Goal: Information Seeking & Learning: Learn about a topic

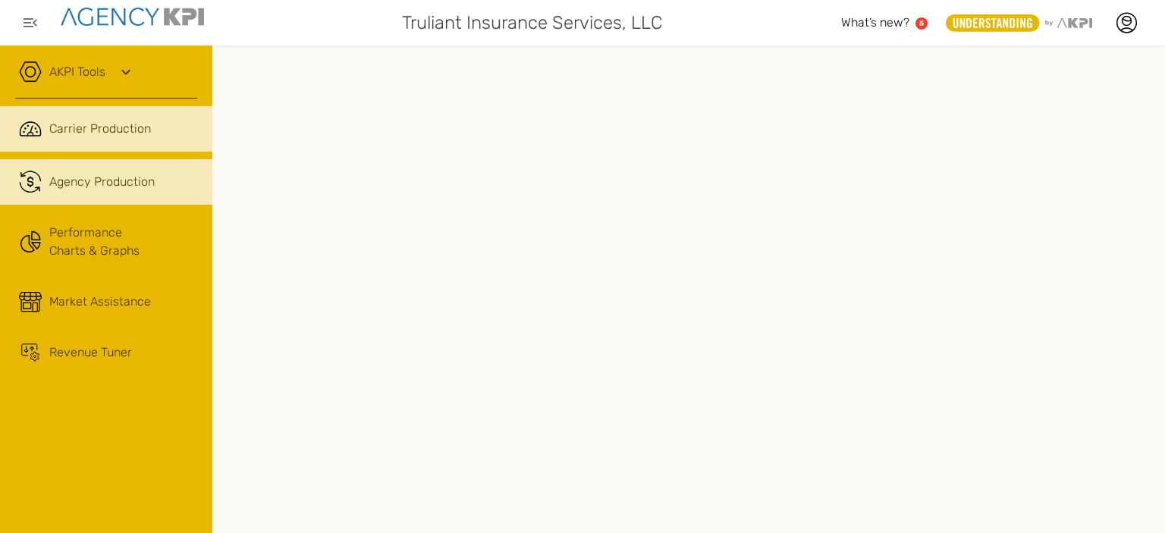
click at [94, 183] on span "Agency Production" at bounding box center [101, 182] width 105 height 18
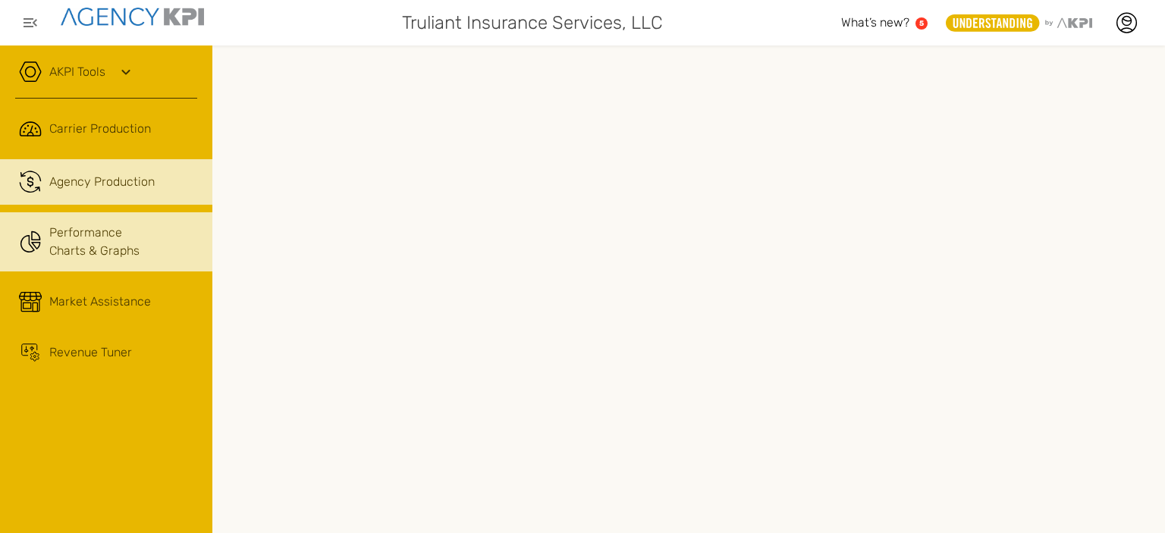
click at [73, 254] on link "Performance Charts & Graphs" at bounding box center [106, 241] width 212 height 59
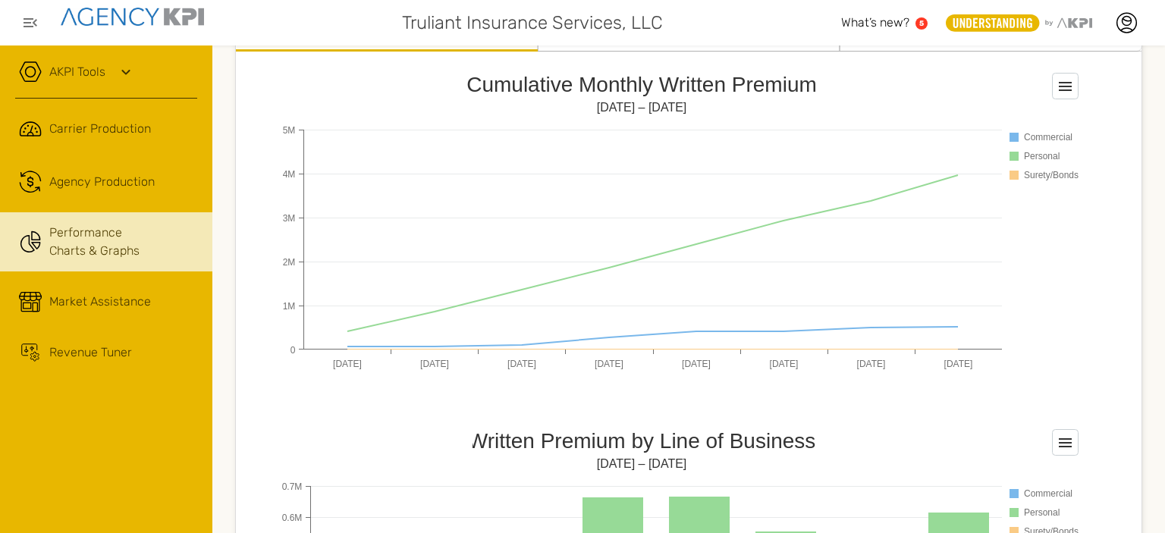
scroll to position [212, 0]
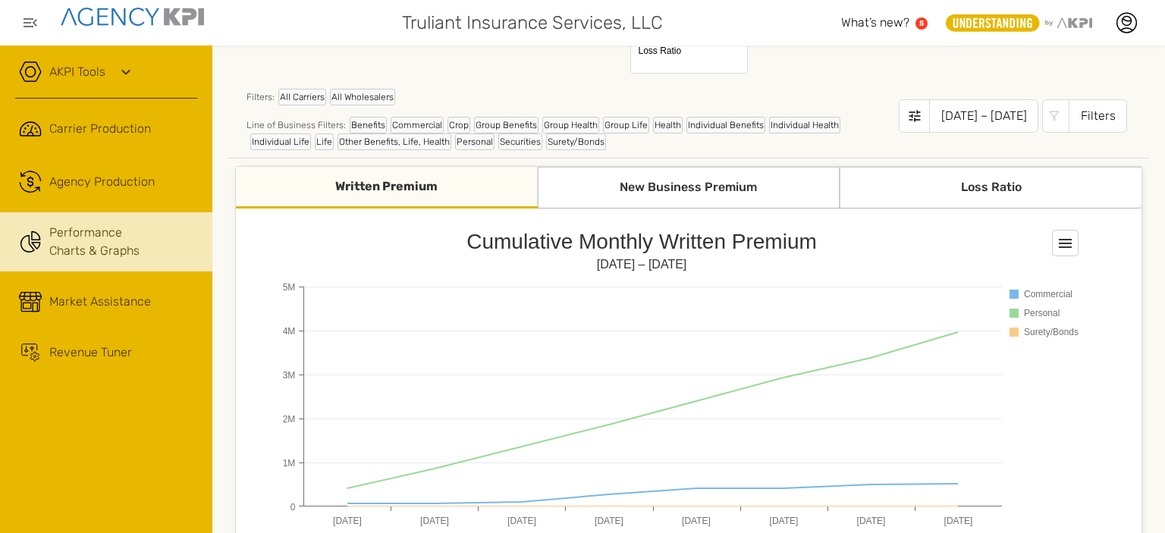
click at [127, 75] on icon at bounding box center [126, 72] width 18 height 18
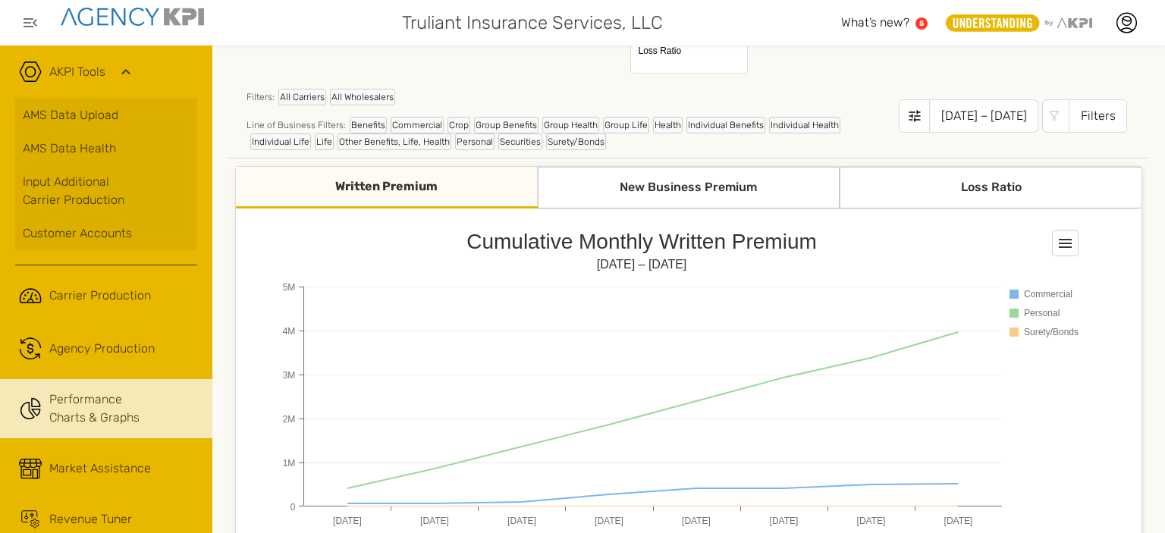
click at [127, 76] on icon at bounding box center [126, 72] width 18 height 18
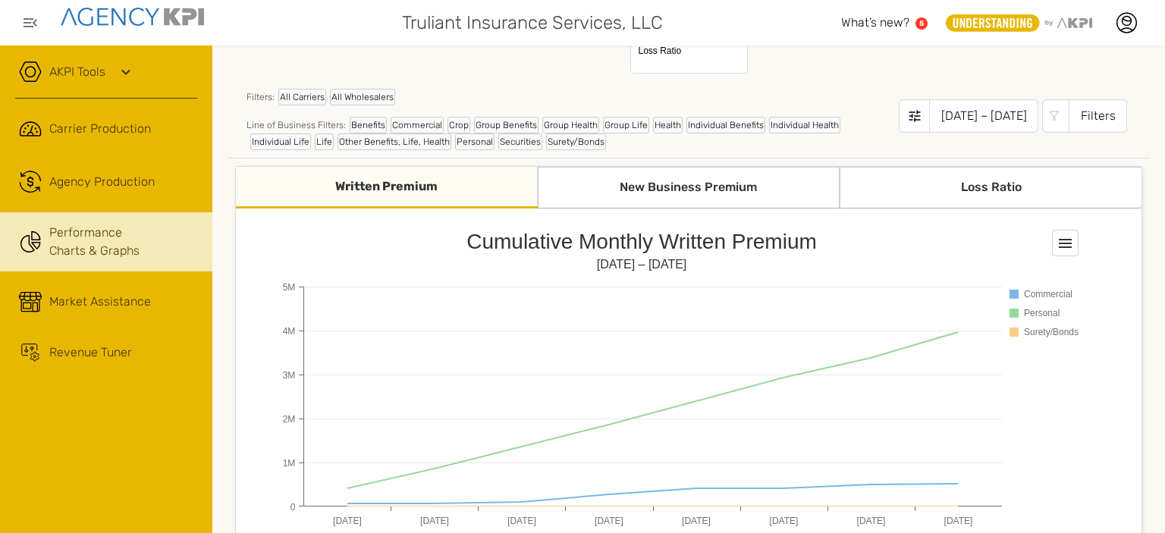
click at [923, 27] on text "5" at bounding box center [921, 23] width 5 height 8
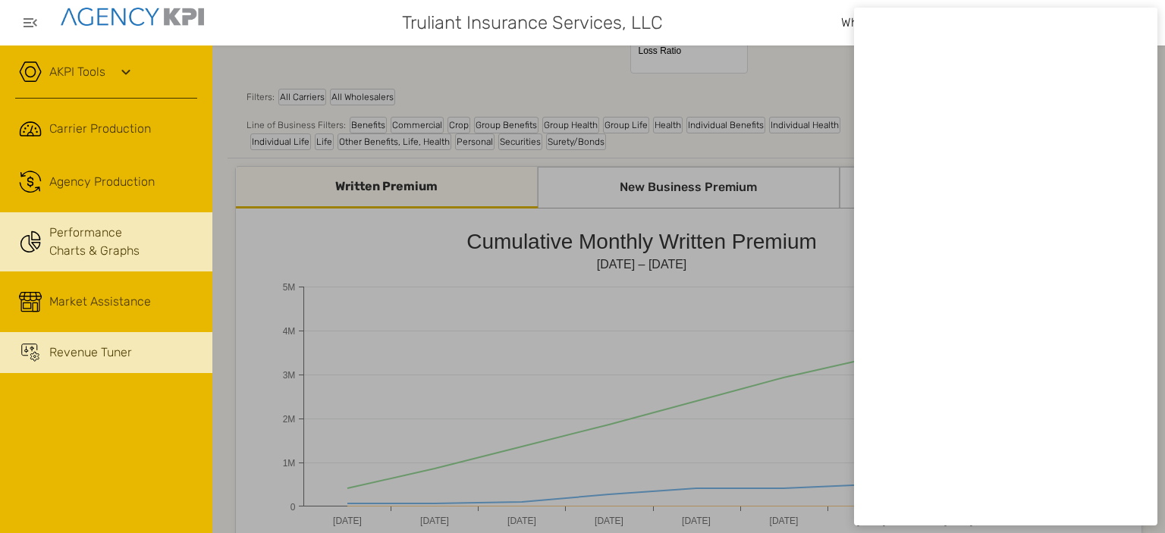
drag, startPoint x: 176, startPoint y: 360, endPoint x: 161, endPoint y: 335, distance: 29.3
click at [176, 359] on link "Revenue Tuner" at bounding box center [106, 352] width 212 height 41
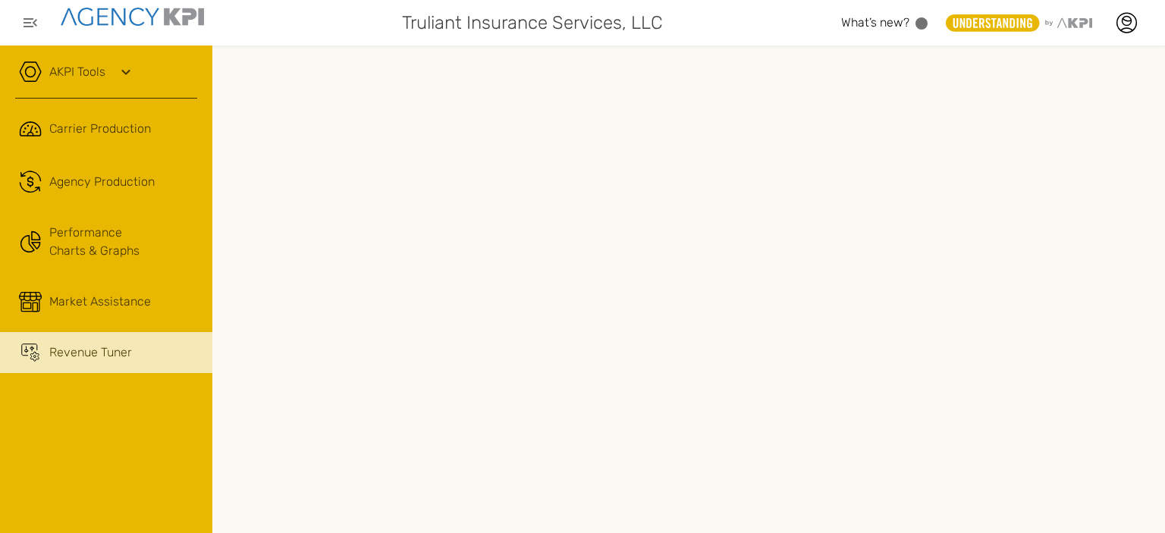
click at [33, 32] on button "button" at bounding box center [30, 23] width 30 height 30
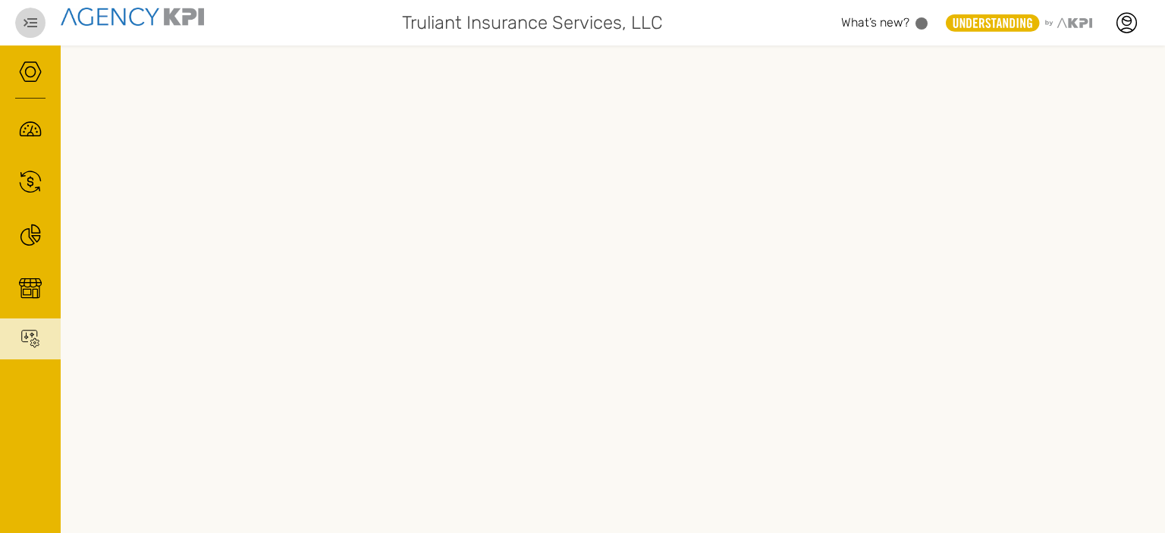
click at [33, 33] on button "button" at bounding box center [30, 23] width 30 height 30
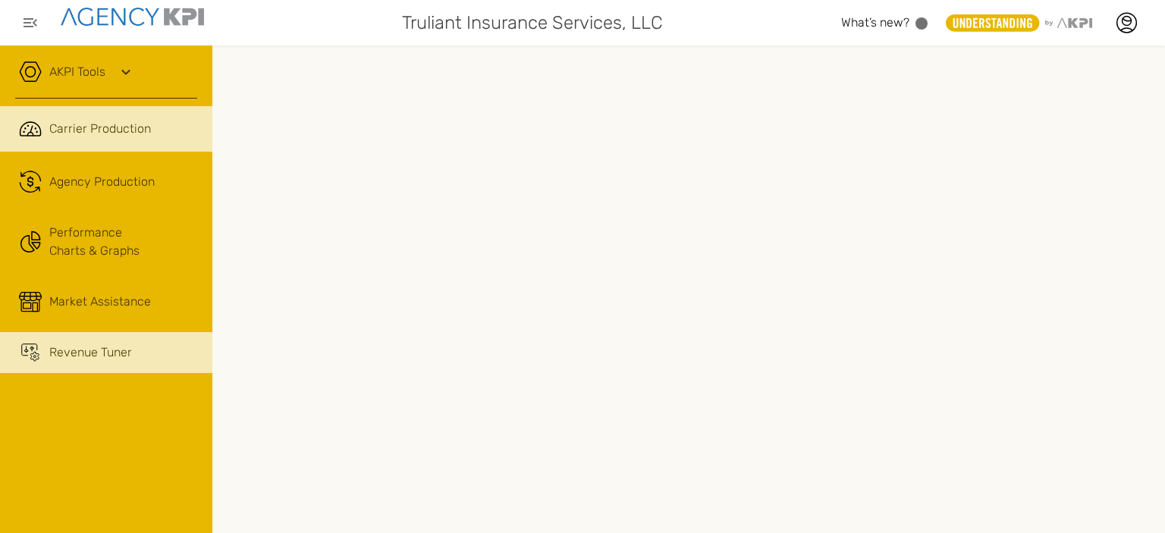
click at [145, 108] on link ".cls-1{fill:none;stroke:#221f20;stroke-linecap:round;stroke-linejoin:round;stro…" at bounding box center [106, 128] width 212 height 45
